Goal: Transaction & Acquisition: Book appointment/travel/reservation

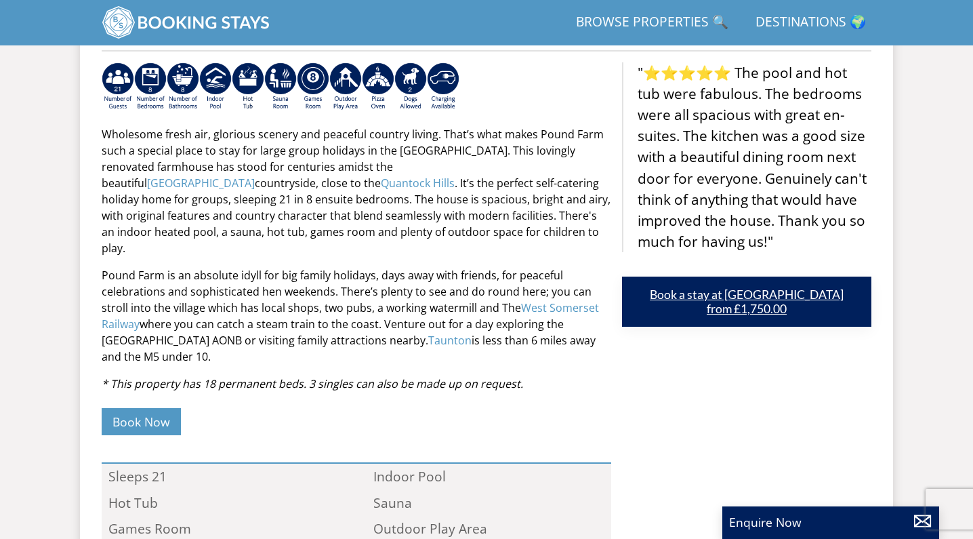
scroll to position [540, 0]
click at [728, 295] on link "Book a stay at [GEOGRAPHIC_DATA] from £1,750.00" at bounding box center [746, 301] width 249 height 50
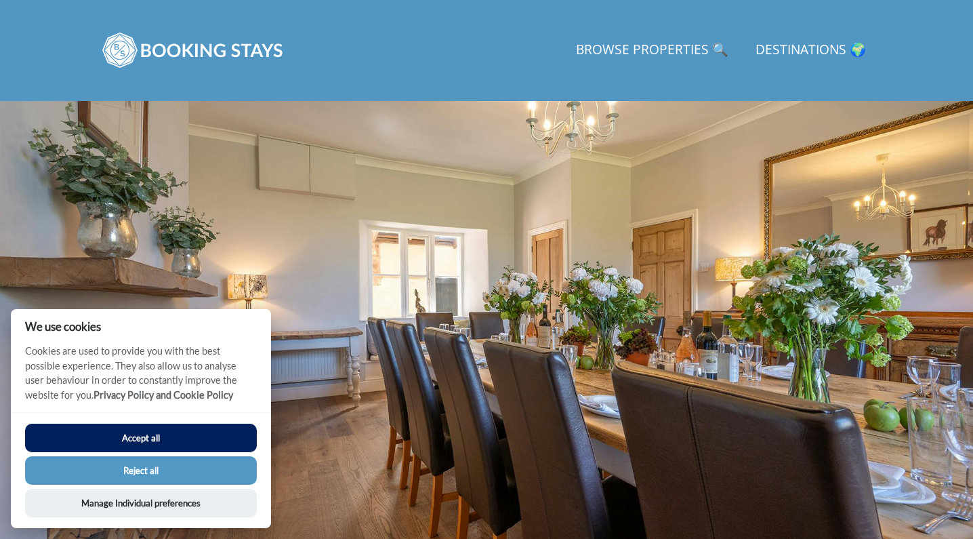
click at [149, 478] on button "Reject all" at bounding box center [141, 470] width 232 height 28
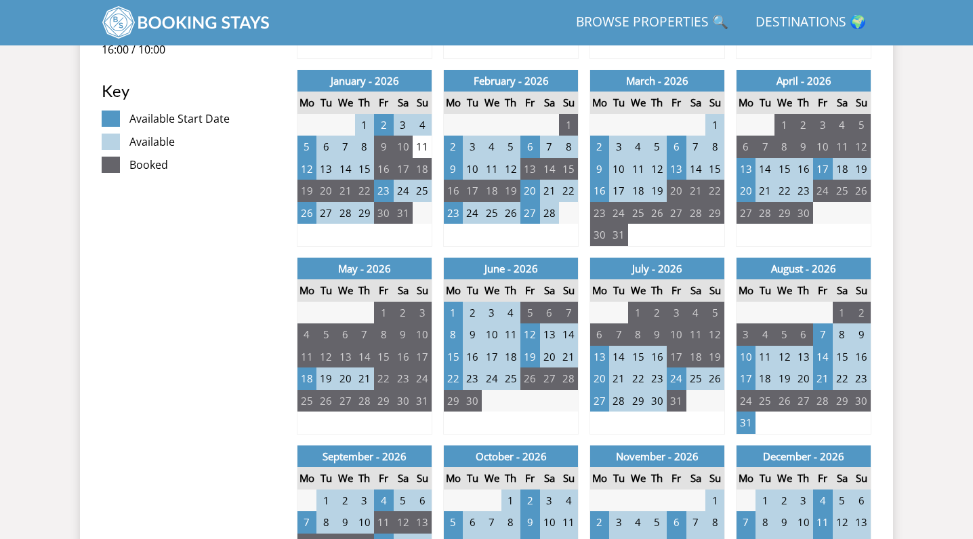
scroll to position [766, 0]
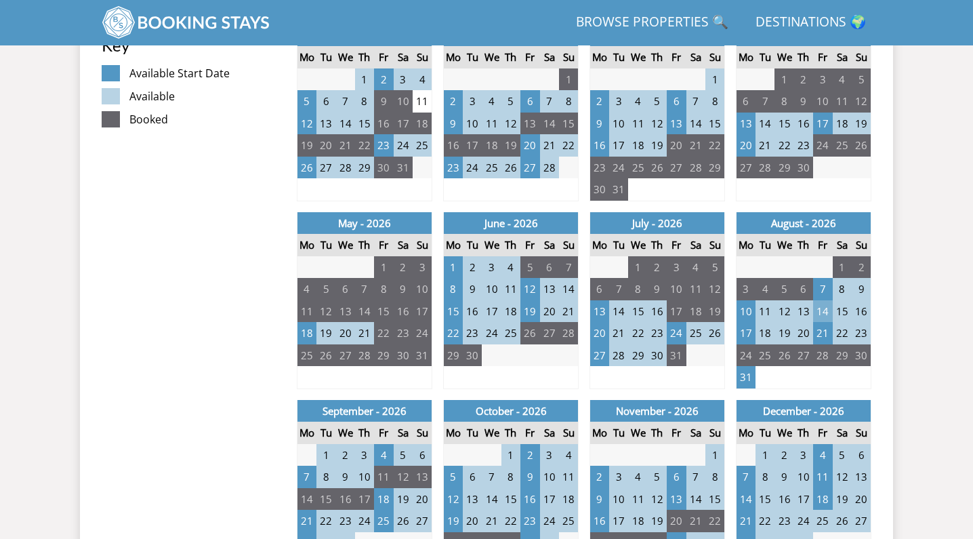
click at [825, 308] on td "14" at bounding box center [822, 311] width 19 height 22
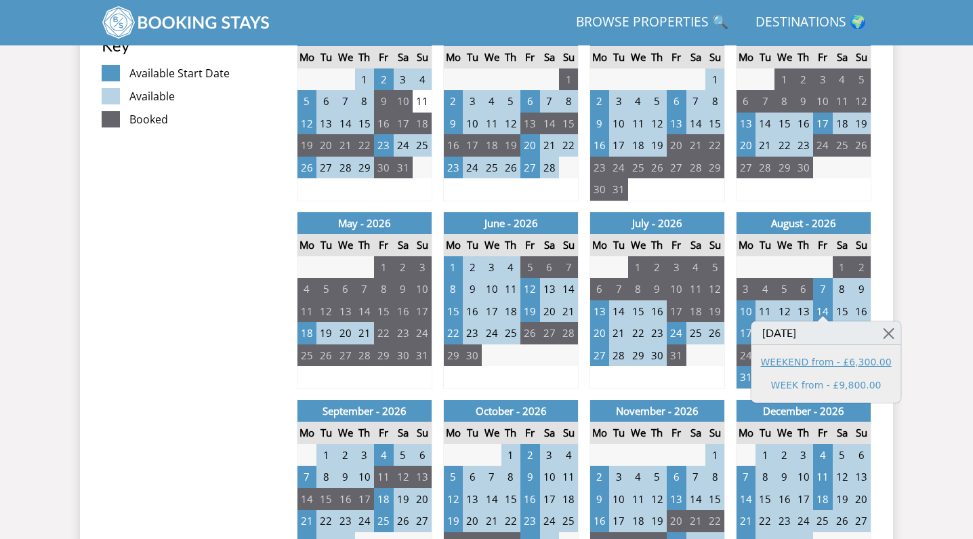
click at [827, 361] on link "WEEKEND from - £6,300.00" at bounding box center [826, 362] width 131 height 14
